Goal: Task Accomplishment & Management: Use online tool/utility

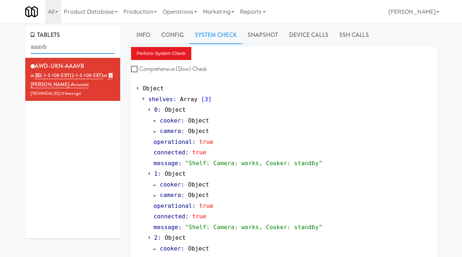
click at [48, 48] on input "aaavb" at bounding box center [73, 46] width 84 height 13
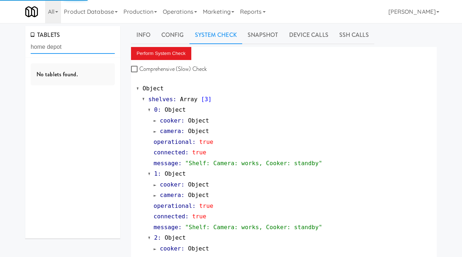
type input "home depot"
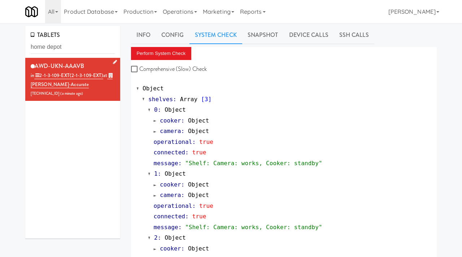
click at [100, 65] on div "AWD-UKN-AAAVB in 2-1-3-109-EXT (2-1-3-109-EXT) at Bothwell-Accurate 206.0.69.33…" at bounding box center [73, 79] width 84 height 37
click at [153, 53] on button "Perform System Check" at bounding box center [161, 53] width 61 height 13
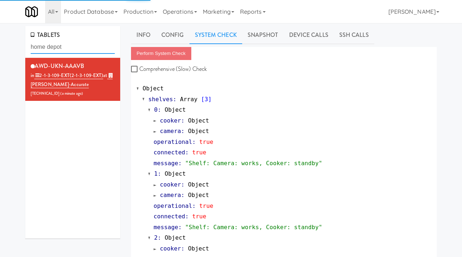
click at [77, 49] on input "home depot" at bounding box center [73, 46] width 84 height 13
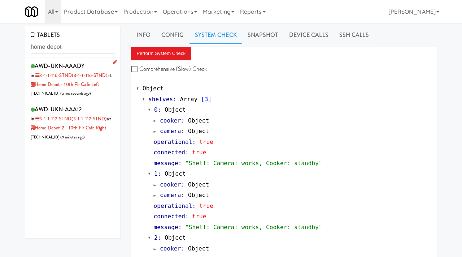
click at [105, 91] on div "AWD-UKN-AAADY in 3-1-1-116-STND (3-1-1-116-STND) at Home Depot - 10th Flr Cafe …" at bounding box center [73, 79] width 84 height 37
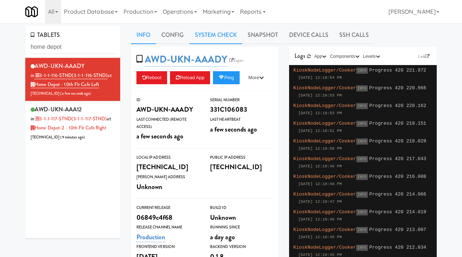
click at [218, 32] on link "System Check" at bounding box center [215, 35] width 53 height 18
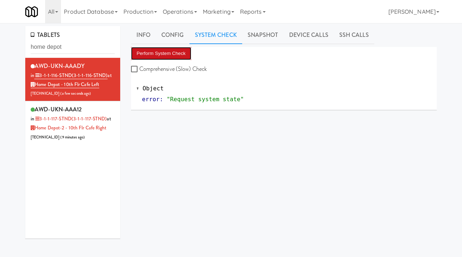
click at [163, 54] on button "Perform System Check" at bounding box center [161, 53] width 61 height 13
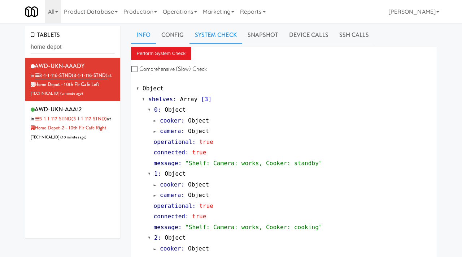
click at [144, 35] on link "Info" at bounding box center [143, 35] width 25 height 18
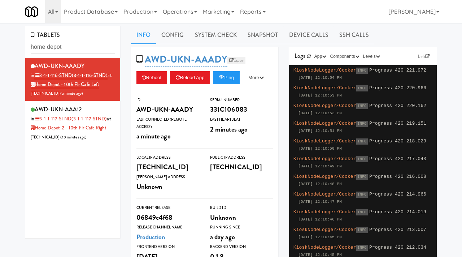
click at [237, 59] on link "Esper" at bounding box center [236, 60] width 18 height 7
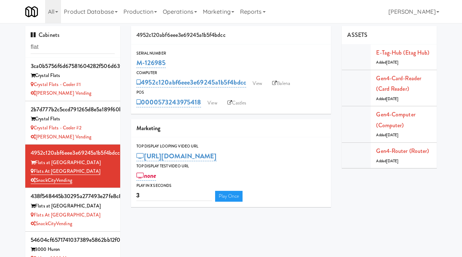
scroll to position [0, 0]
click at [50, 49] on input "flat" at bounding box center [73, 46] width 84 height 13
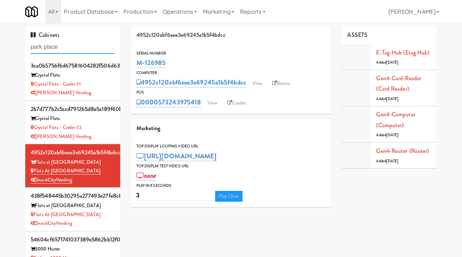
type input "park place"
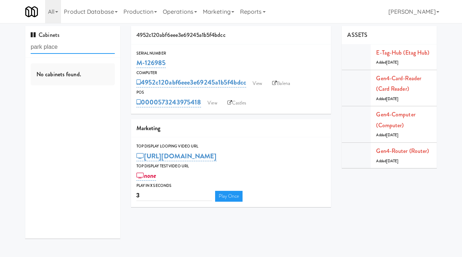
scroll to position [0, 0]
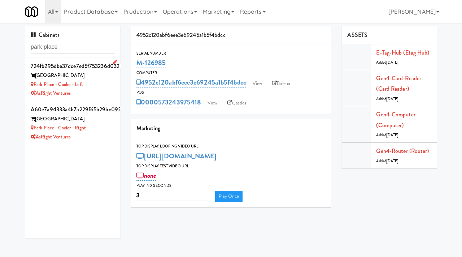
click at [91, 82] on div "Park Place - Cooler - Left" at bounding box center [73, 84] width 84 height 9
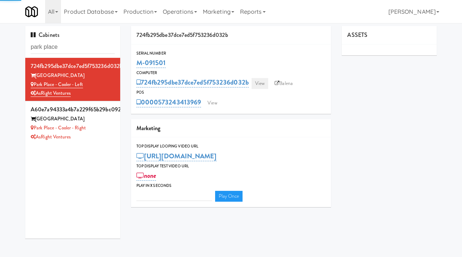
type input "3"
click at [264, 80] on link "View" at bounding box center [260, 83] width 17 height 11
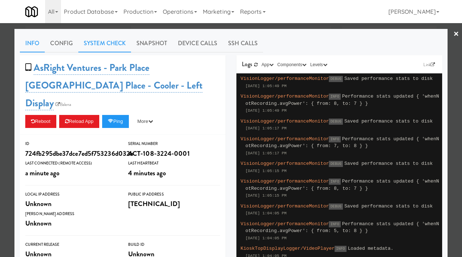
click at [110, 48] on link "System Check" at bounding box center [104, 43] width 53 height 18
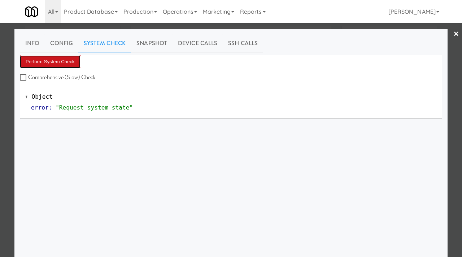
click at [61, 62] on button "Perform System Check" at bounding box center [50, 61] width 61 height 13
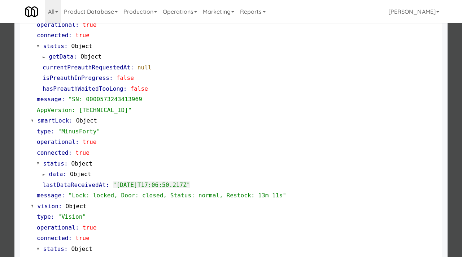
scroll to position [107, 0]
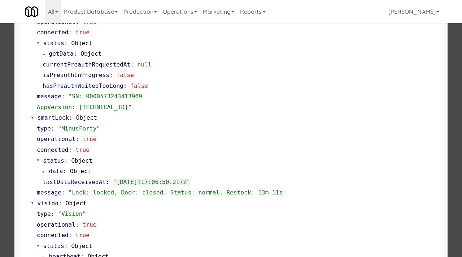
click at [7, 139] on div at bounding box center [231, 128] width 462 height 257
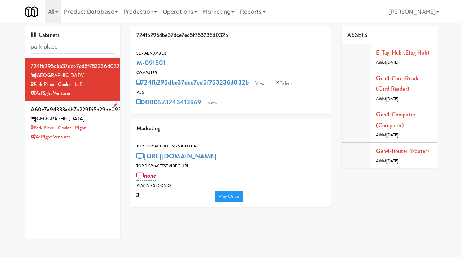
click at [96, 137] on div "AsRight Ventures" at bounding box center [73, 136] width 84 height 9
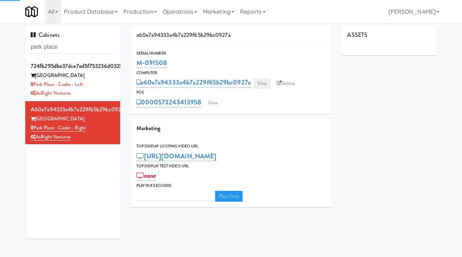
type input "3"
click at [261, 84] on link "View" at bounding box center [262, 83] width 17 height 11
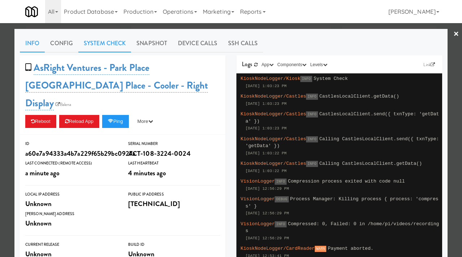
click at [109, 44] on link "System Check" at bounding box center [104, 43] width 53 height 18
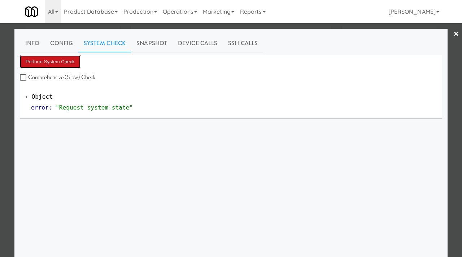
click at [52, 64] on button "Perform System Check" at bounding box center [50, 61] width 61 height 13
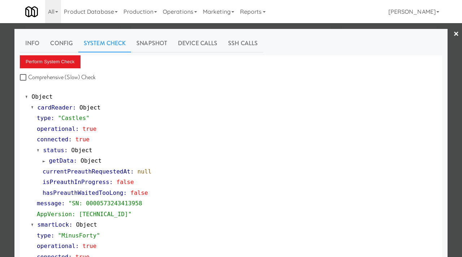
click at [3, 110] on div at bounding box center [231, 128] width 462 height 257
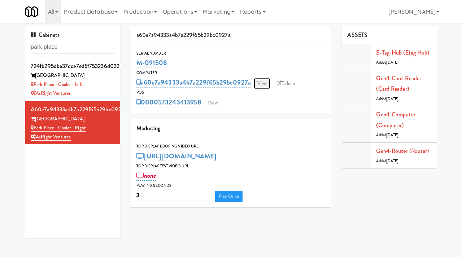
click at [270, 84] on link "View" at bounding box center [262, 83] width 17 height 11
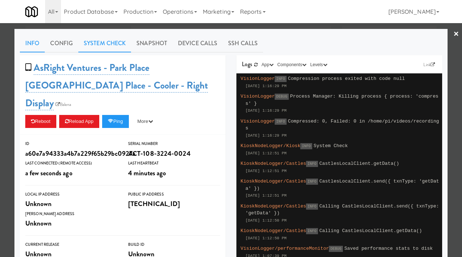
click at [100, 40] on link "System Check" at bounding box center [104, 43] width 53 height 18
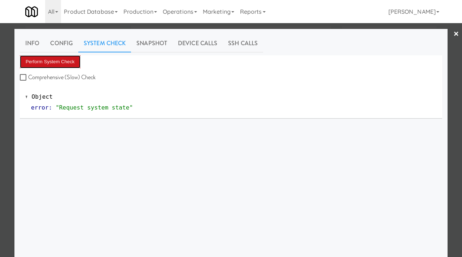
click at [53, 65] on button "Perform System Check" at bounding box center [50, 61] width 61 height 13
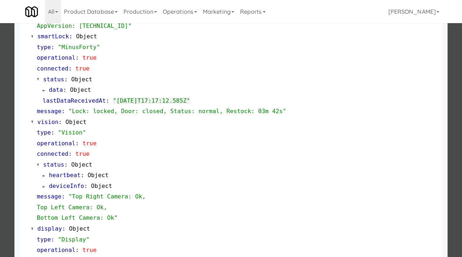
scroll to position [204, 0]
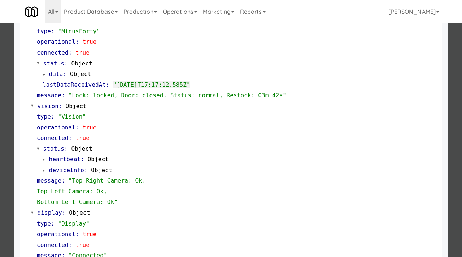
click at [0, 98] on div at bounding box center [231, 128] width 462 height 257
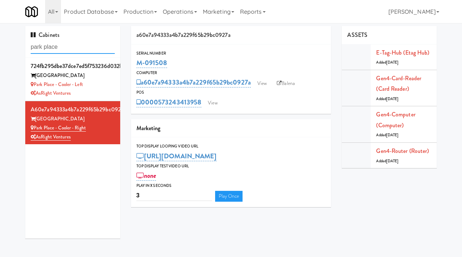
click at [68, 48] on input "park place" at bounding box center [73, 46] width 84 height 13
type input "the rowe"
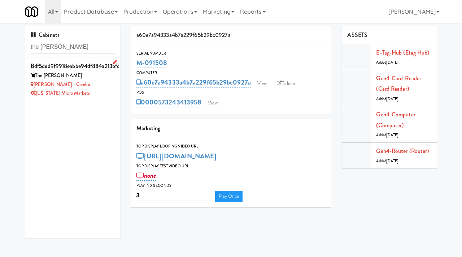
click at [109, 87] on div "Rowe - Combo" at bounding box center [73, 84] width 84 height 9
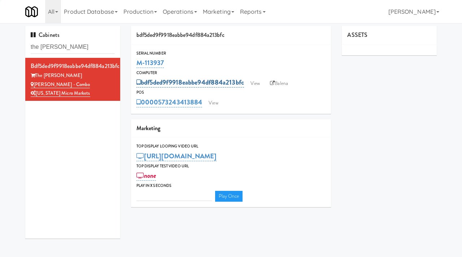
type input "3"
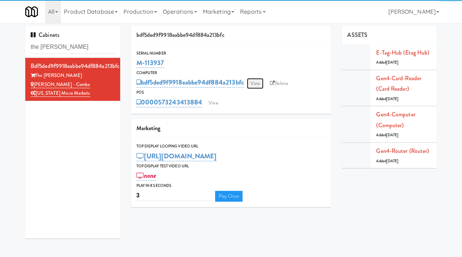
click at [259, 81] on link "View" at bounding box center [255, 83] width 17 height 11
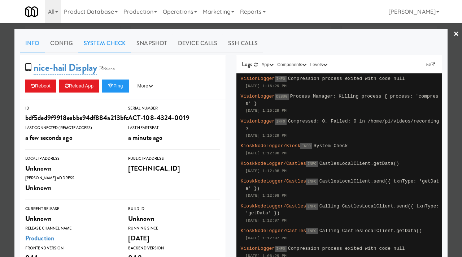
click at [91, 44] on link "System Check" at bounding box center [104, 43] width 53 height 18
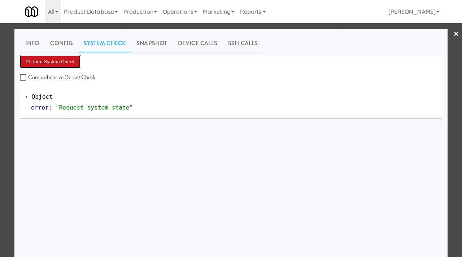
click at [52, 65] on button "Perform System Check" at bounding box center [50, 61] width 61 height 13
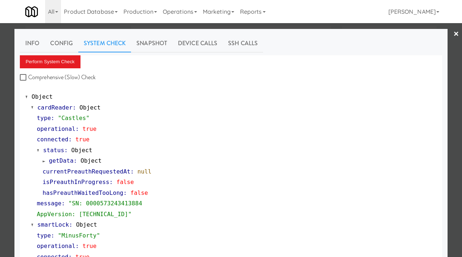
click at [0, 154] on div at bounding box center [231, 128] width 462 height 257
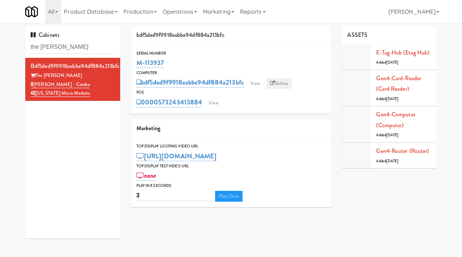
click at [284, 80] on link "Balena" at bounding box center [278, 83] width 25 height 11
drag, startPoint x: 167, startPoint y: 62, endPoint x: 133, endPoint y: 61, distance: 34.0
click at [133, 61] on div "Serial Number M-113937" at bounding box center [231, 59] width 200 height 19
copy link "M-113937"
click at [258, 83] on link "View" at bounding box center [255, 83] width 17 height 11
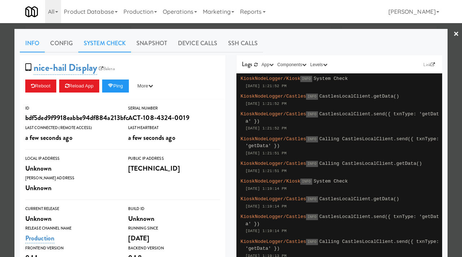
click at [114, 40] on link "System Check" at bounding box center [104, 43] width 53 height 18
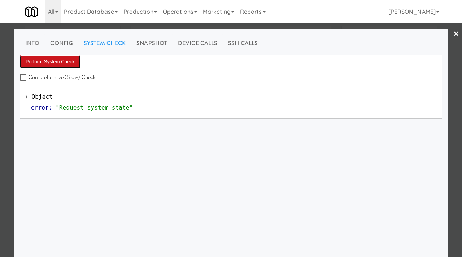
click at [58, 56] on button "Perform System Check" at bounding box center [50, 61] width 61 height 13
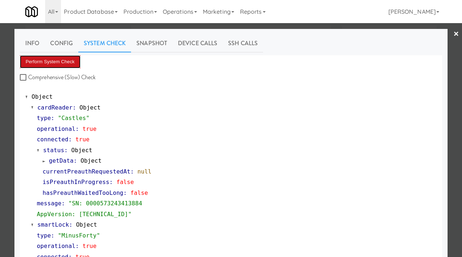
click at [70, 62] on button "Perform System Check" at bounding box center [50, 61] width 61 height 13
click at [1, 138] on div at bounding box center [231, 128] width 462 height 257
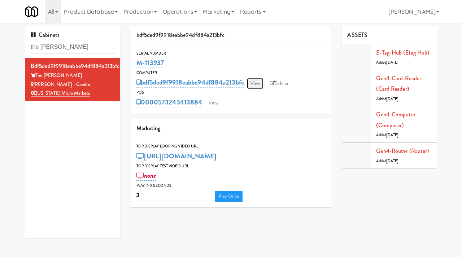
click at [263, 80] on link "View" at bounding box center [255, 83] width 17 height 11
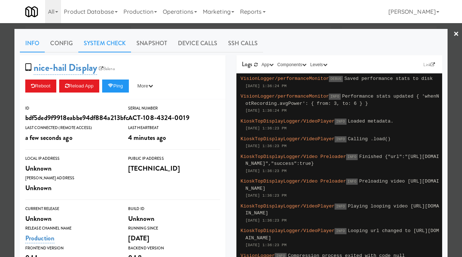
click at [108, 47] on link "System Check" at bounding box center [104, 43] width 53 height 18
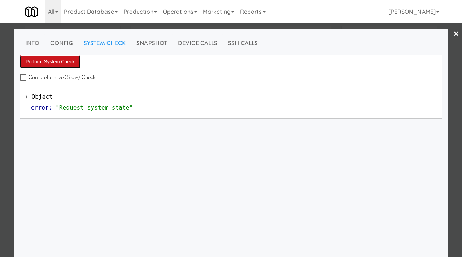
click at [54, 64] on button "Perform System Check" at bounding box center [50, 61] width 61 height 13
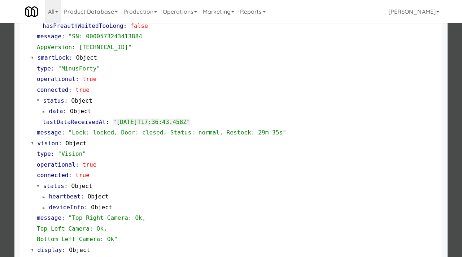
scroll to position [304, 0]
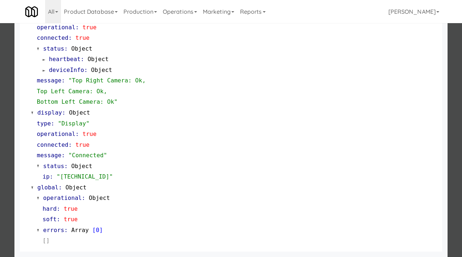
click at [0, 159] on div at bounding box center [231, 128] width 462 height 257
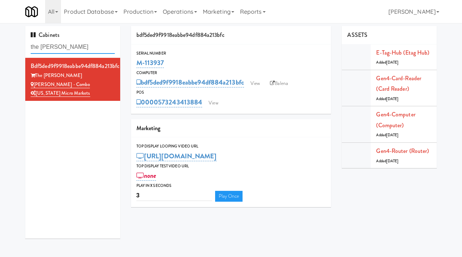
click at [67, 47] on input "the rowe" at bounding box center [73, 46] width 84 height 13
type input "gallerie"
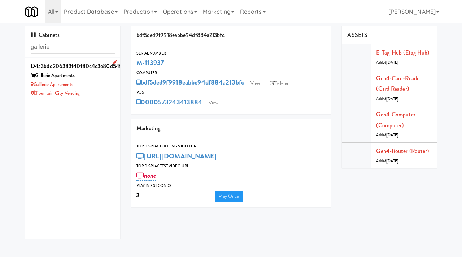
click at [99, 85] on div "Gallerie Apartments" at bounding box center [73, 84] width 84 height 9
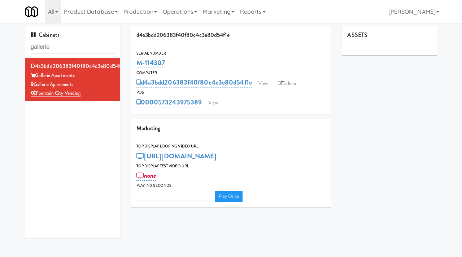
type input "3"
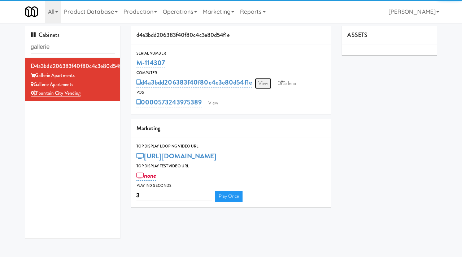
click at [263, 80] on link "View" at bounding box center [263, 83] width 17 height 11
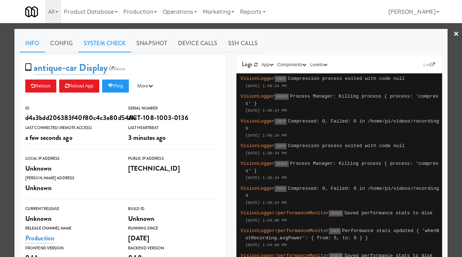
click at [100, 42] on link "System Check" at bounding box center [104, 43] width 53 height 18
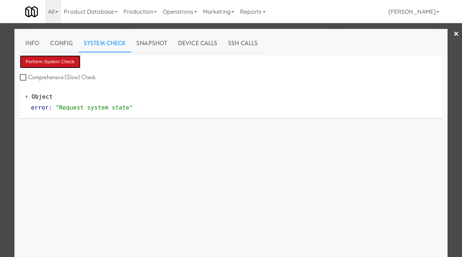
click at [52, 61] on button "Perform System Check" at bounding box center [50, 61] width 61 height 13
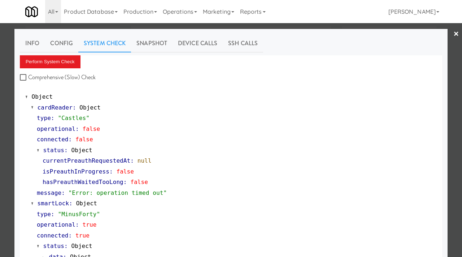
click at [0, 174] on div at bounding box center [231, 128] width 462 height 257
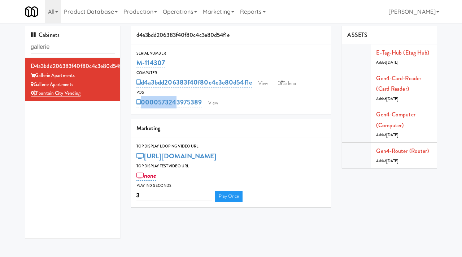
drag, startPoint x: 205, startPoint y: 95, endPoint x: 172, endPoint y: 96, distance: 33.6
click at [172, 96] on div "POS 0000573243975389 View" at bounding box center [231, 98] width 200 height 19
click at [220, 104] on link "View" at bounding box center [213, 102] width 17 height 11
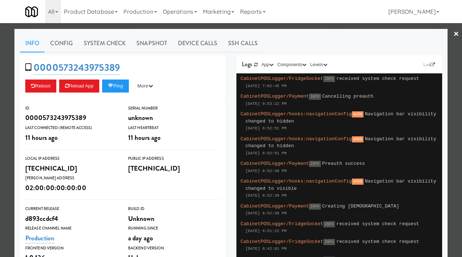
click at [123, 65] on div "0000573243975389 Reboot Reload App Ping More Ping Server Restart Server Force R…" at bounding box center [123, 77] width 206 height 44
drag, startPoint x: 133, startPoint y: 64, endPoint x: 58, endPoint y: 69, distance: 74.9
click at [58, 69] on div "0000573243975389 Reboot Reload App Ping More Ping Server Restart Server Force R…" at bounding box center [123, 77] width 206 height 44
copy link "573243975389"
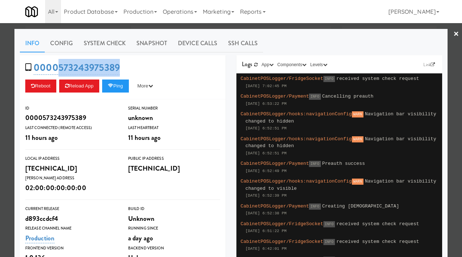
click at [215, 25] on div at bounding box center [231, 128] width 462 height 257
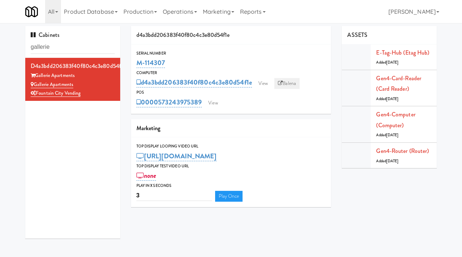
click at [288, 84] on link "Balena" at bounding box center [286, 83] width 25 height 11
click at [214, 104] on link "View" at bounding box center [213, 102] width 17 height 11
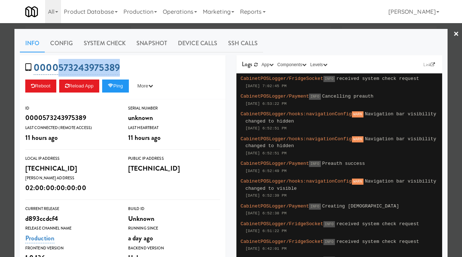
drag, startPoint x: 125, startPoint y: 70, endPoint x: 58, endPoint y: 70, distance: 67.1
click at [58, 70] on div "0000573243975389 Reboot Reload App Ping More Ping Server Restart Server Force R…" at bounding box center [123, 77] width 206 height 44
copy link "573243975389"
click at [131, 24] on div at bounding box center [231, 128] width 462 height 257
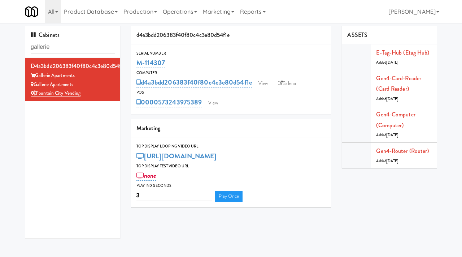
drag, startPoint x: 165, startPoint y: 66, endPoint x: 133, endPoint y: 65, distance: 32.2
click at [133, 65] on div "Serial Number M-114307" at bounding box center [231, 59] width 200 height 19
copy link "M-114307"
click at [260, 82] on link "View" at bounding box center [263, 83] width 17 height 11
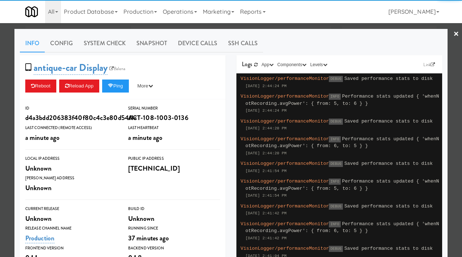
click at [95, 40] on link "System Check" at bounding box center [104, 43] width 53 height 18
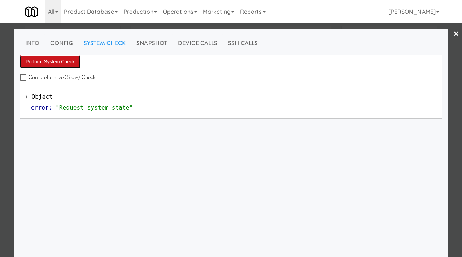
click at [57, 64] on button "Perform System Check" at bounding box center [50, 61] width 61 height 13
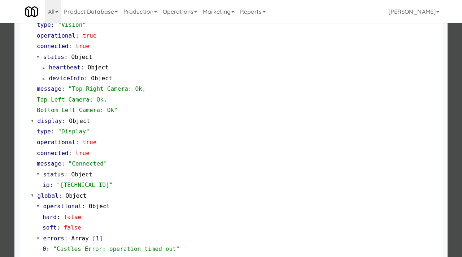
scroll to position [283, 0]
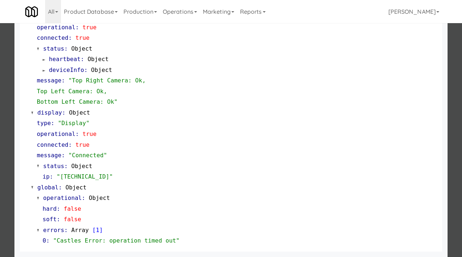
click at [8, 118] on div at bounding box center [231, 128] width 462 height 257
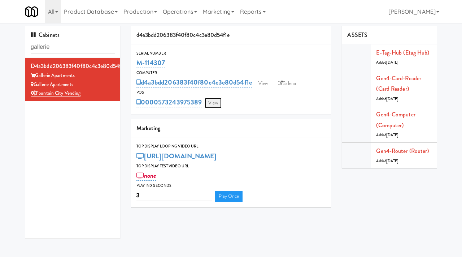
click at [213, 103] on link "View" at bounding box center [213, 102] width 17 height 11
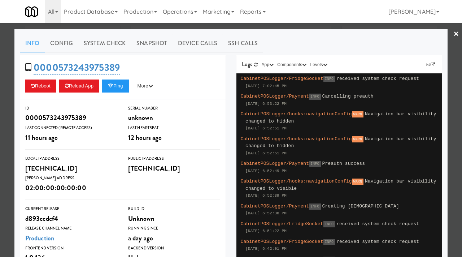
click at [116, 78] on div "0000573243975389 Reboot Reload App Ping More Ping Server Restart Server Force R…" at bounding box center [123, 77] width 206 height 44
click at [113, 84] on icon at bounding box center [110, 85] width 5 height 5
click at [1, 96] on div at bounding box center [231, 128] width 462 height 257
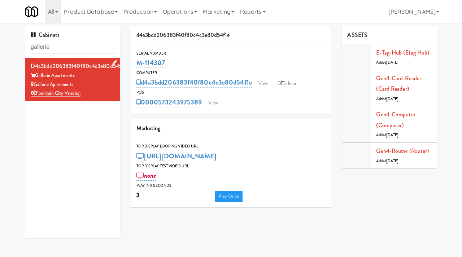
drag, startPoint x: 75, startPoint y: 86, endPoint x: 34, endPoint y: 84, distance: 41.5
click at [34, 84] on div "Gallerie Apartments" at bounding box center [73, 84] width 84 height 9
click at [78, 157] on div "d4a3bdd206383f40f80c4c3e80d54f1e Gallerie Apartments Gallerie Apartments Founta…" at bounding box center [72, 148] width 95 height 180
drag, startPoint x: 75, startPoint y: 84, endPoint x: 35, endPoint y: 84, distance: 40.8
click at [35, 84] on div "Gallerie Apartments" at bounding box center [73, 84] width 84 height 9
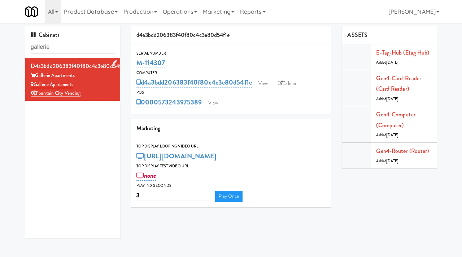
copy link "Gallerie Apartments"
drag, startPoint x: 171, startPoint y: 66, endPoint x: 135, endPoint y: 65, distance: 36.5
click at [135, 65] on div "Serial Number M-114307" at bounding box center [231, 59] width 200 height 19
copy link "M-114307"
click at [60, 44] on input "gallerie" at bounding box center [73, 46] width 84 height 13
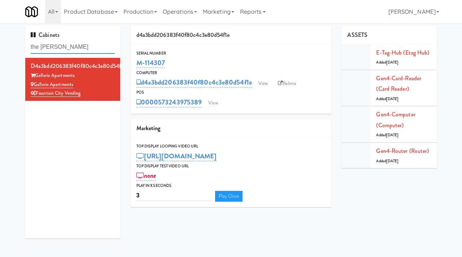
type input "the rowe"
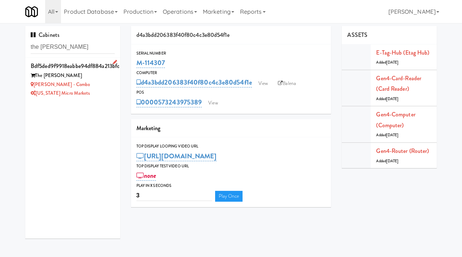
click at [74, 77] on div "The Rowe" at bounding box center [73, 75] width 84 height 9
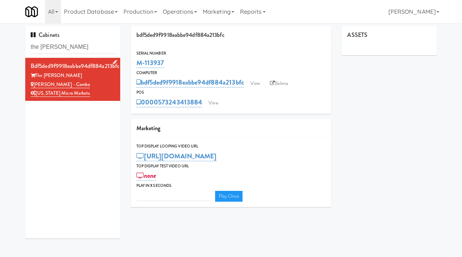
type input "3"
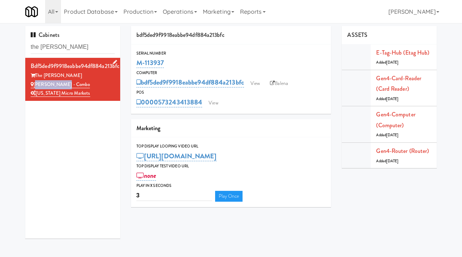
drag, startPoint x: 67, startPoint y: 83, endPoint x: 35, endPoint y: 84, distance: 32.1
click at [35, 84] on div "Rowe - Combo" at bounding box center [73, 84] width 84 height 9
copy link "Rowe - Combo"
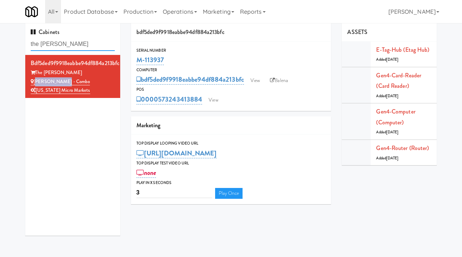
click at [64, 44] on input "the rowe" at bounding box center [73, 44] width 84 height 13
type input "gallerie"
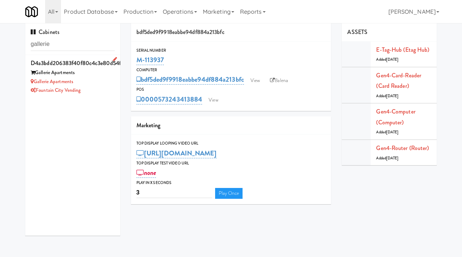
click at [93, 83] on div "Gallerie Apartments" at bounding box center [73, 81] width 84 height 9
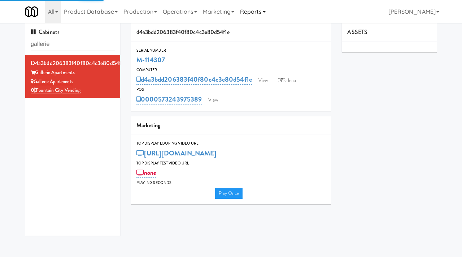
type input "3"
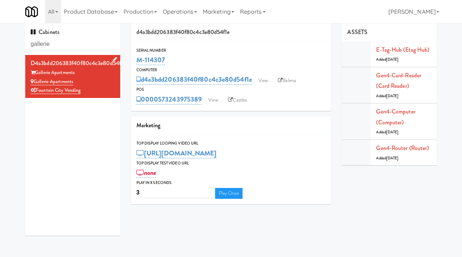
click at [112, 83] on div "Gallerie Apartments" at bounding box center [73, 81] width 84 height 9
drag, startPoint x: 172, startPoint y: 58, endPoint x: 137, endPoint y: 59, distance: 35.4
click at [137, 59] on div "M-114307" at bounding box center [230, 60] width 189 height 12
copy link "M-114307"
click at [210, 96] on link "View" at bounding box center [213, 100] width 17 height 11
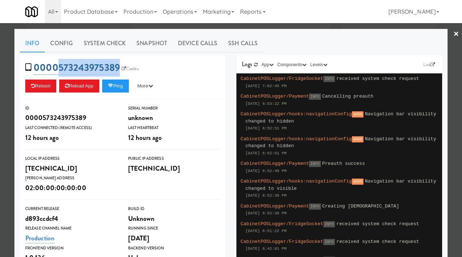
drag, startPoint x: 120, startPoint y: 62, endPoint x: 60, endPoint y: 70, distance: 61.1
click at [60, 70] on span "0000573243975389 Castles" at bounding box center [84, 68] width 118 height 14
copy link "573243975389"
click at [145, 28] on div at bounding box center [231, 128] width 462 height 257
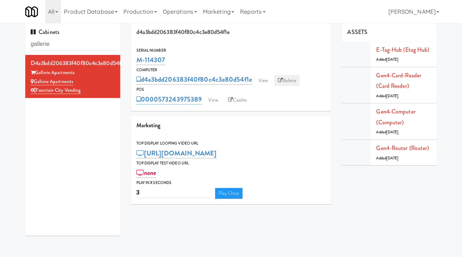
click at [289, 79] on link "Balena" at bounding box center [286, 80] width 25 height 11
click at [268, 78] on link "View" at bounding box center [263, 80] width 17 height 11
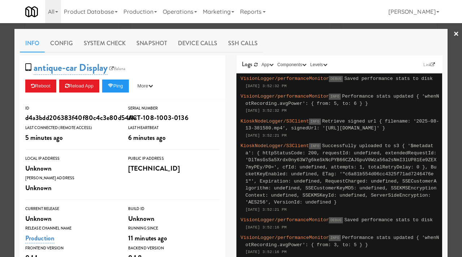
click at [0, 151] on div at bounding box center [231, 128] width 462 height 257
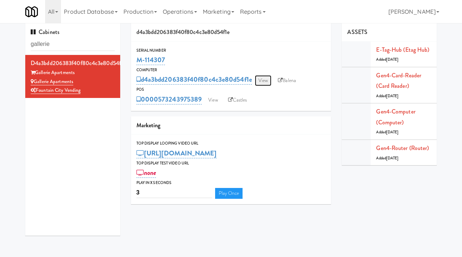
click at [269, 80] on link "View" at bounding box center [263, 80] width 17 height 11
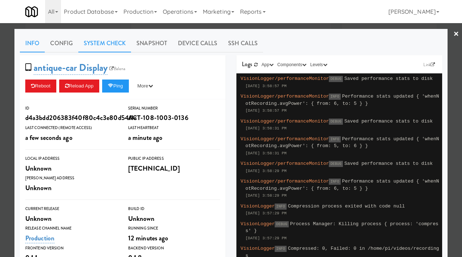
click at [112, 40] on link "System Check" at bounding box center [104, 43] width 53 height 18
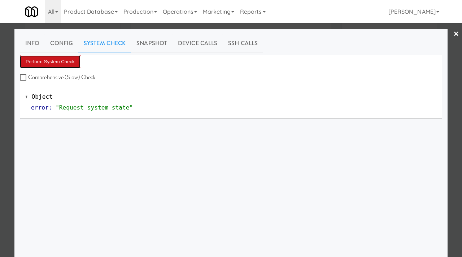
click at [62, 62] on button "Perform System Check" at bounding box center [50, 61] width 61 height 13
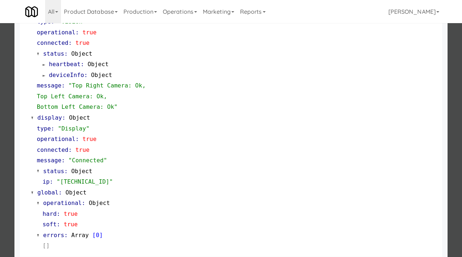
scroll to position [300, 0]
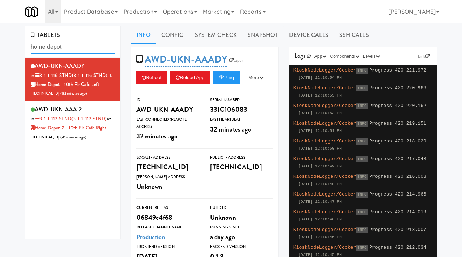
click at [64, 51] on input "home depot" at bounding box center [73, 46] width 84 height 13
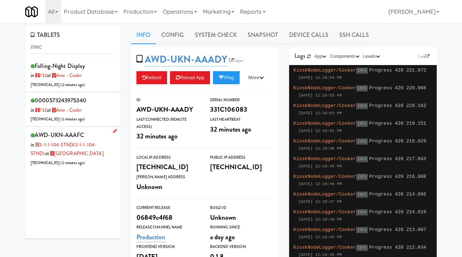
click at [94, 133] on div "AWD-UKN-AAAFC in 3-1-1-104-STND (3-1-1-104-STND) at Mississauga Executive Centr…" at bounding box center [73, 148] width 84 height 37
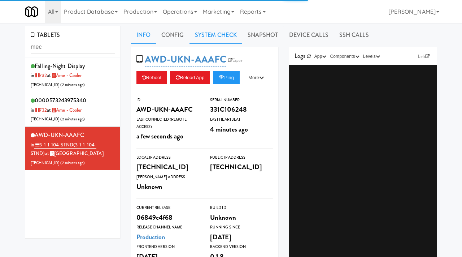
click at [223, 35] on link "System Check" at bounding box center [215, 35] width 53 height 18
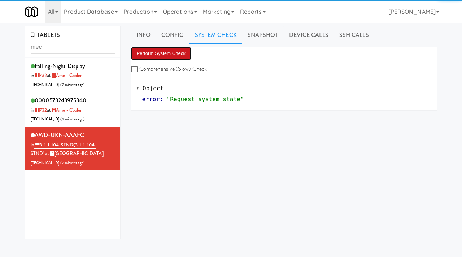
click at [171, 47] on button "Perform System Check" at bounding box center [161, 53] width 61 height 13
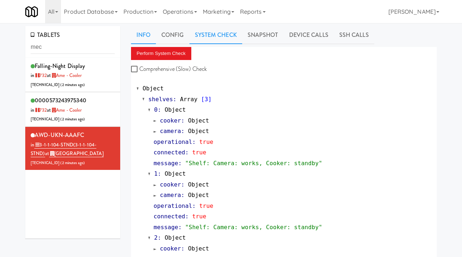
click at [139, 39] on link "Info" at bounding box center [143, 35] width 25 height 18
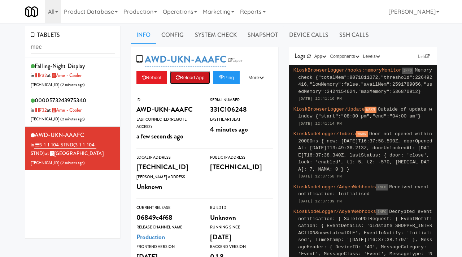
click at [189, 78] on button "Reload App" at bounding box center [190, 77] width 40 height 13
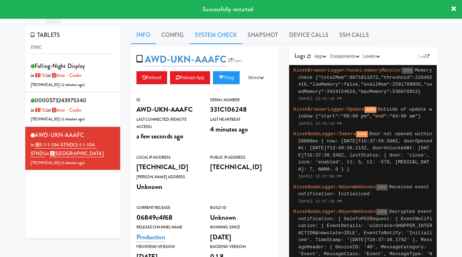
click at [207, 31] on link "System Check" at bounding box center [215, 35] width 53 height 18
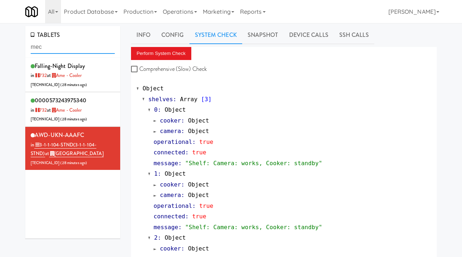
click at [72, 49] on input "mec" at bounding box center [73, 46] width 84 height 13
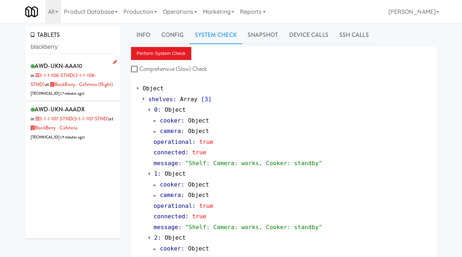
click at [104, 86] on div "AWD-UKN-AAA10 in 3-1-1-108-STND (3-1-1-108-STND) at BlackBerry - Cafeteria (Rig…" at bounding box center [73, 79] width 84 height 37
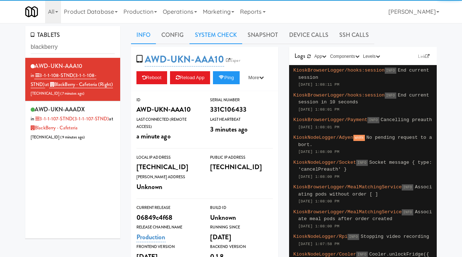
click at [227, 35] on link "System Check" at bounding box center [215, 35] width 53 height 18
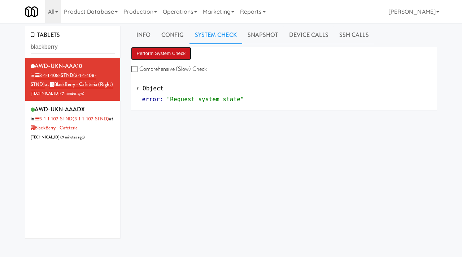
click at [153, 56] on button "Perform System Check" at bounding box center [161, 53] width 61 height 13
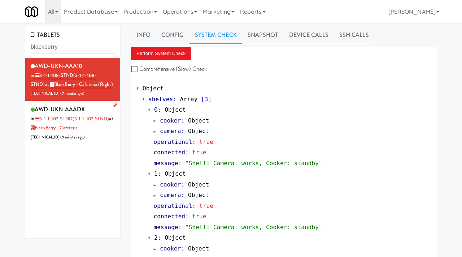
click at [100, 131] on div "AWD-UKN-AAADX in 3-1-1-107-STND (3-1-1-107-STND) at BlackBerry - Cafeteria 206.…" at bounding box center [73, 122] width 84 height 37
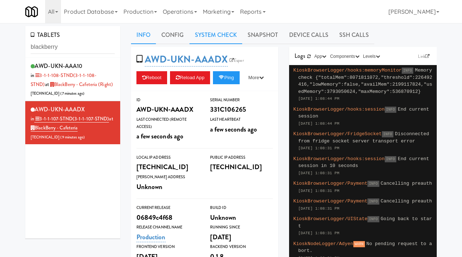
click at [224, 31] on link "System Check" at bounding box center [215, 35] width 53 height 18
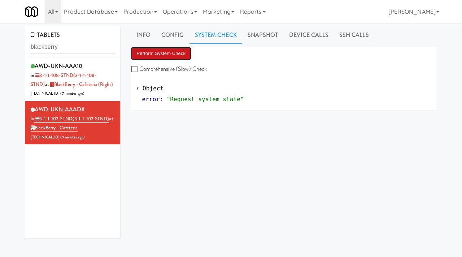
click at [174, 55] on button "Perform System Check" at bounding box center [161, 53] width 61 height 13
click at [139, 37] on link "Info" at bounding box center [143, 35] width 25 height 18
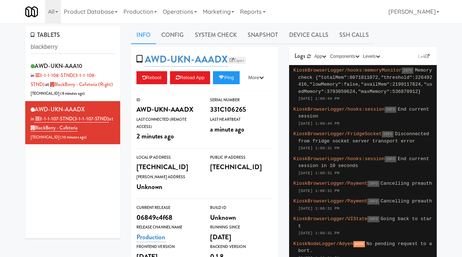
click at [240, 61] on link "Esper" at bounding box center [237, 60] width 18 height 7
click at [248, 34] on link "Snapshot" at bounding box center [263, 35] width 42 height 18
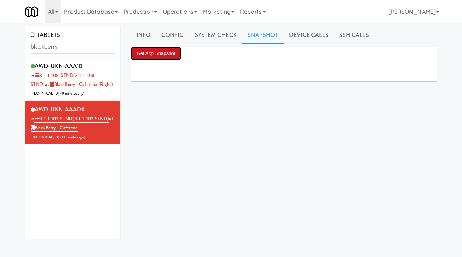
click at [158, 52] on button "Get App Snapshot" at bounding box center [156, 53] width 50 height 13
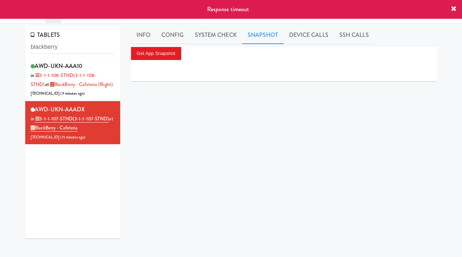
click at [173, 64] on div at bounding box center [284, 71] width 306 height 22
click at [142, 33] on link "Info" at bounding box center [143, 35] width 25 height 18
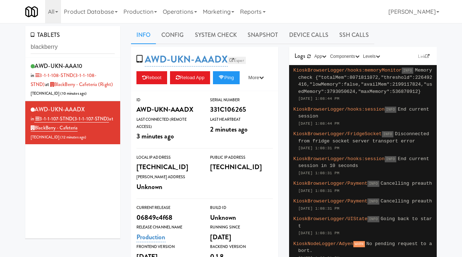
click at [237, 58] on link "Esper" at bounding box center [237, 60] width 18 height 7
click at [74, 49] on input "blackberry" at bounding box center [73, 46] width 84 height 13
type input "3500 steeles"
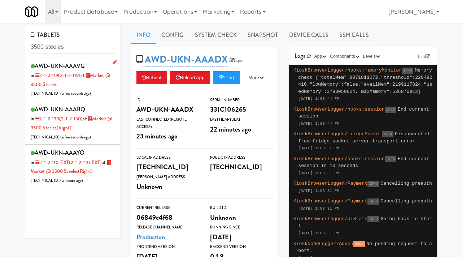
click at [106, 91] on div "AWD-UKN-AAAVG in 2-1-2-119 (2-1-2-119) at Market @ 3500 Steeles 198.98.109.82 (…" at bounding box center [73, 79] width 84 height 37
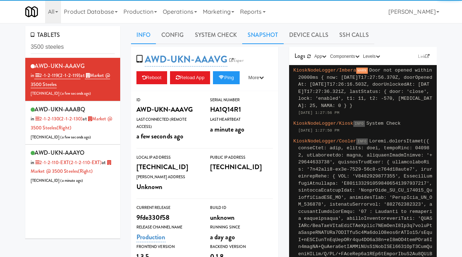
click at [255, 38] on link "Snapshot" at bounding box center [263, 35] width 42 height 18
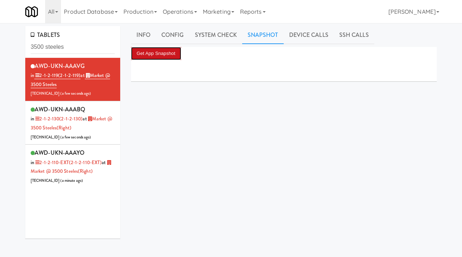
click at [140, 57] on button "Get App Snapshot" at bounding box center [156, 53] width 50 height 13
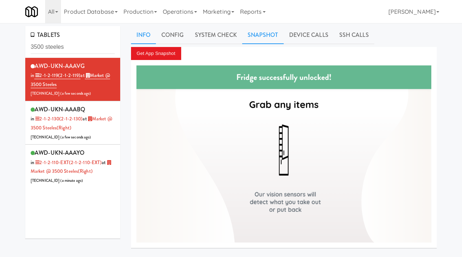
click at [143, 30] on link "Info" at bounding box center [143, 35] width 25 height 18
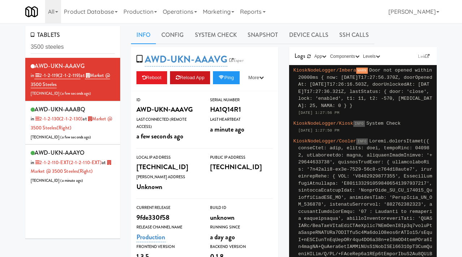
click at [189, 76] on button "Reload App" at bounding box center [190, 77] width 40 height 13
click at [243, 84] on button "More" at bounding box center [256, 77] width 27 height 13
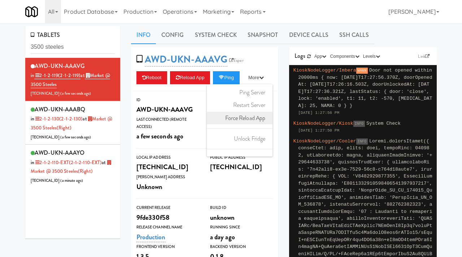
click at [207, 125] on link "Force Reload App" at bounding box center [240, 118] width 66 height 13
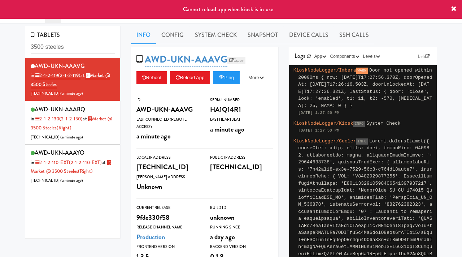
click at [243, 62] on link "Esper" at bounding box center [236, 60] width 18 height 7
